Goal: Task Accomplishment & Management: Use online tool/utility

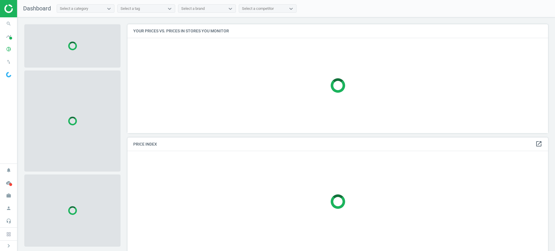
scroll to position [120, 426]
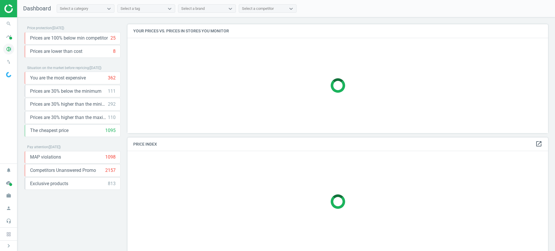
click at [10, 51] on icon "pie_chart_outlined" at bounding box center [8, 49] width 11 height 11
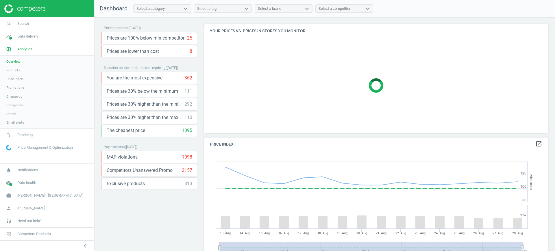
scroll to position [131, 350]
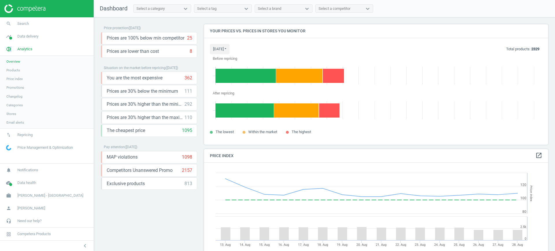
click at [17, 69] on span "Products" at bounding box center [13, 70] width 14 height 5
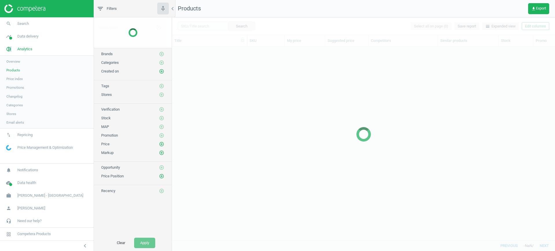
scroll to position [183, 377]
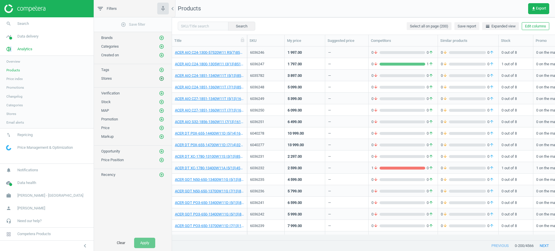
click at [162, 78] on icon "add_circle_outline" at bounding box center [161, 78] width 5 height 5
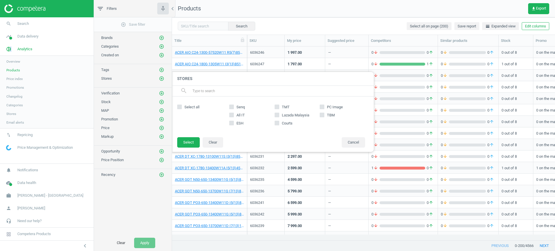
click at [278, 115] on input "Lazada Malaysia" at bounding box center [277, 115] width 4 height 4
checkbox input "true"
click at [191, 142] on button "Select" at bounding box center [188, 142] width 23 height 10
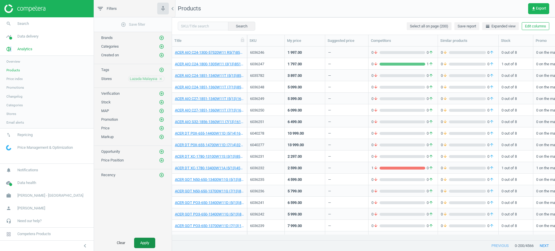
click at [151, 244] on button "Apply" at bounding box center [144, 243] width 21 height 10
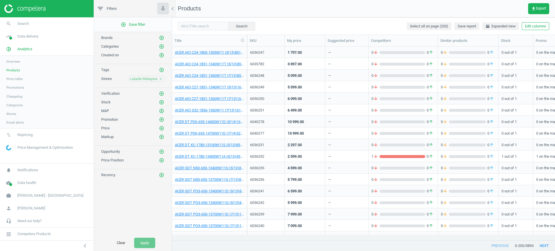
click at [279, 155] on div "6036232" at bounding box center [265, 156] width 31 height 5
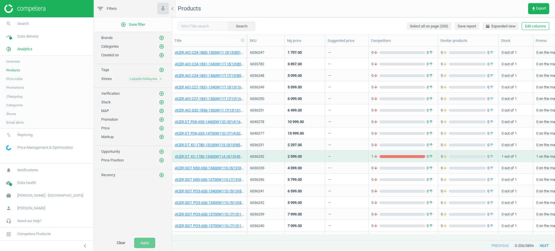
click at [279, 155] on div "6036232" at bounding box center [265, 156] width 31 height 5
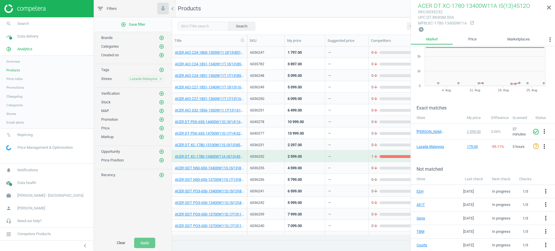
scroll to position [55, 0]
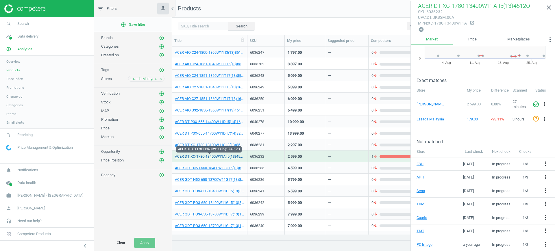
click at [236, 159] on link "ACER DT XC-1780-13400W11A I5(13)4512O" at bounding box center [209, 156] width 69 height 5
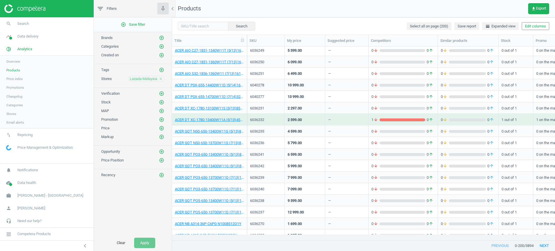
scroll to position [36, 0]
drag, startPoint x: 269, startPoint y: 122, endPoint x: 248, endPoint y: 119, distance: 21.0
click at [248, 119] on div "6036232" at bounding box center [266, 120] width 38 height 12
copy div "6036232"
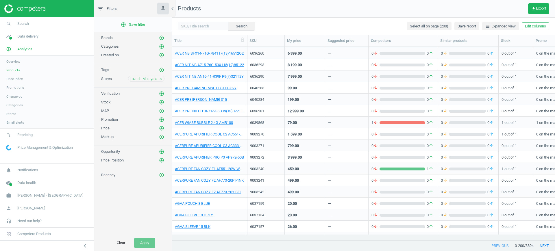
scroll to position [433, 0]
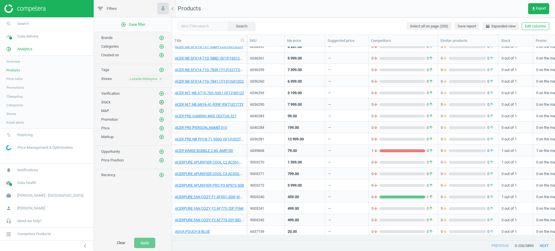
click at [162, 101] on icon "add_circle_outline" at bounding box center [161, 102] width 5 height 5
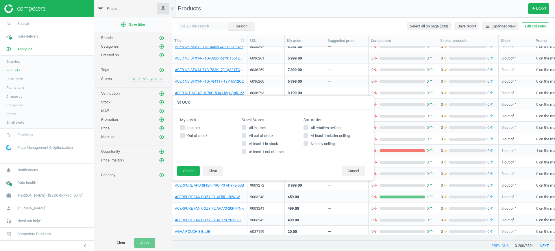
click at [309, 137] on label "At least 1 retailer selling" at bounding box center [334, 135] width 62 height 5
click at [307, 137] on input "At least 1 retailer selling" at bounding box center [306, 136] width 4 height 4
checkbox input "true"
click at [191, 169] on button "Select" at bounding box center [188, 171] width 23 height 10
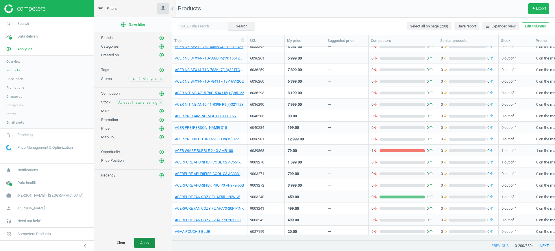
click at [143, 243] on button "Apply" at bounding box center [144, 243] width 21 height 10
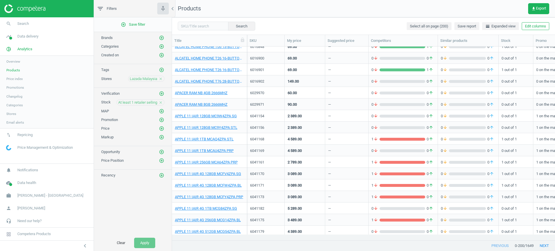
click at [284, 140] on div "6041168" at bounding box center [266, 139] width 38 height 12
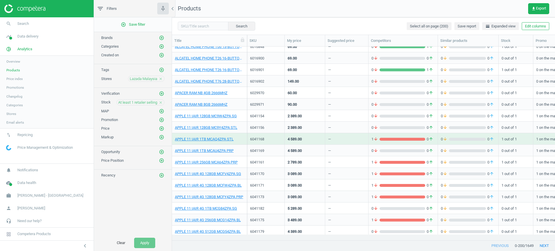
click at [284, 140] on div "6041168" at bounding box center [266, 139] width 38 height 12
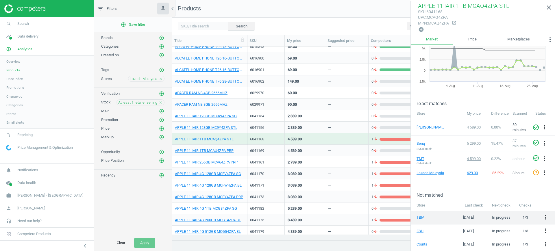
scroll to position [59, 0]
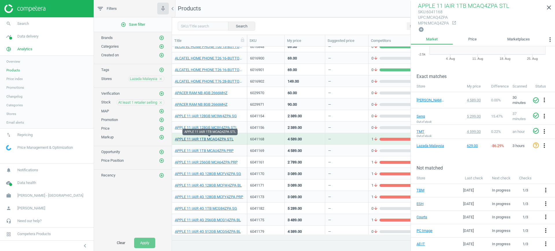
click at [203, 140] on link "APPLE 11 IAIR 1TB MCAQ4ZPA STL" at bounding box center [204, 139] width 59 height 5
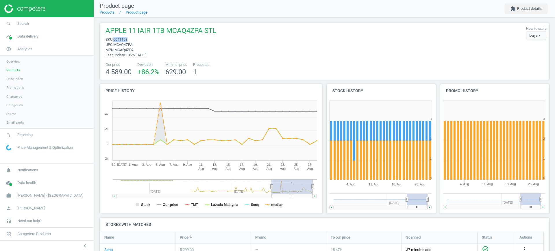
drag, startPoint x: 138, startPoint y: 39, endPoint x: 114, endPoint y: 39, distance: 24.0
click at [114, 39] on span "sku : 6041168" at bounding box center [160, 39] width 111 height 5
copy span "6041168"
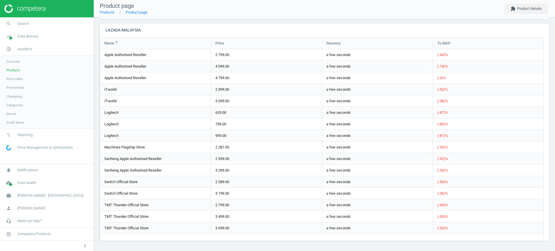
scroll to position [377, 0]
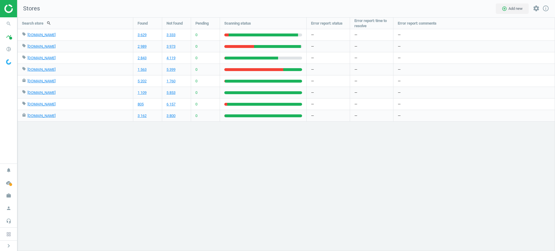
scroll to position [245, 549]
